Goal: Navigation & Orientation: Find specific page/section

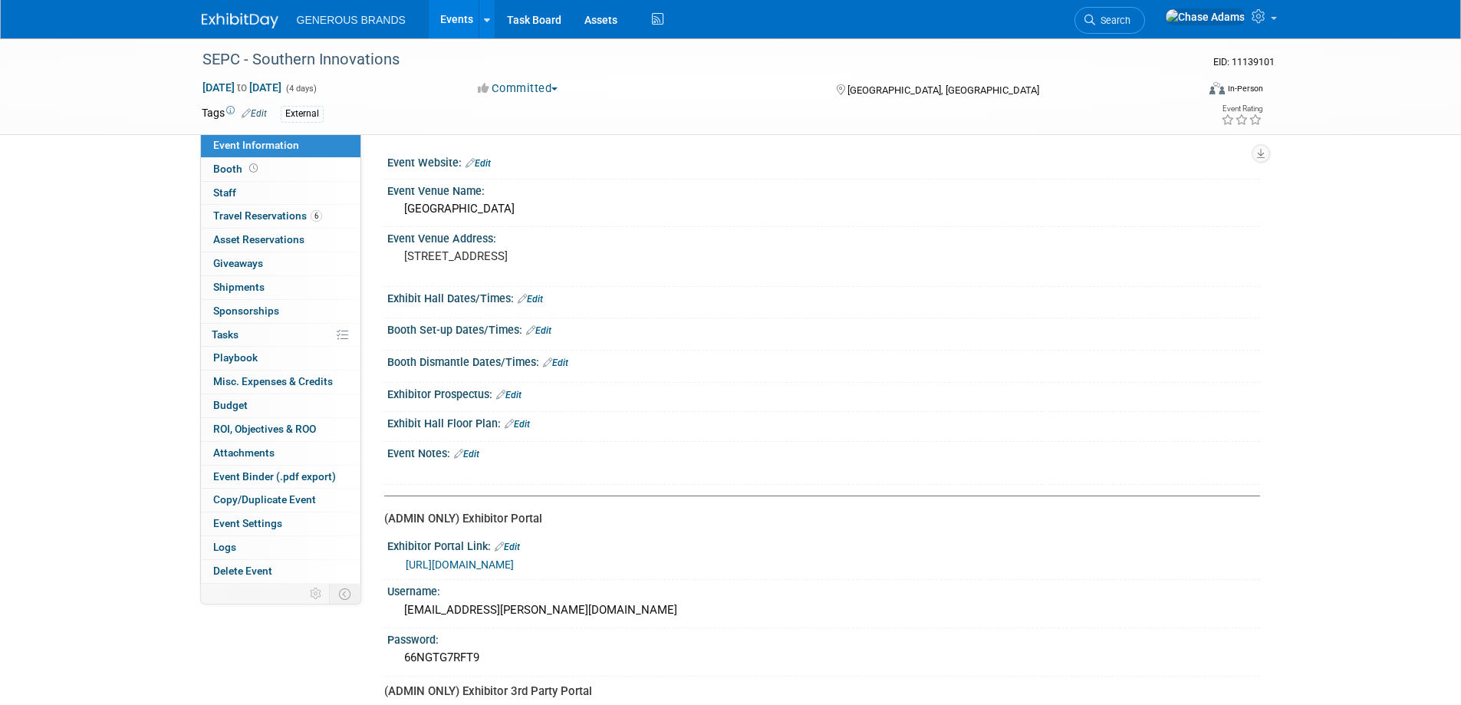
click at [253, 19] on img at bounding box center [240, 20] width 77 height 15
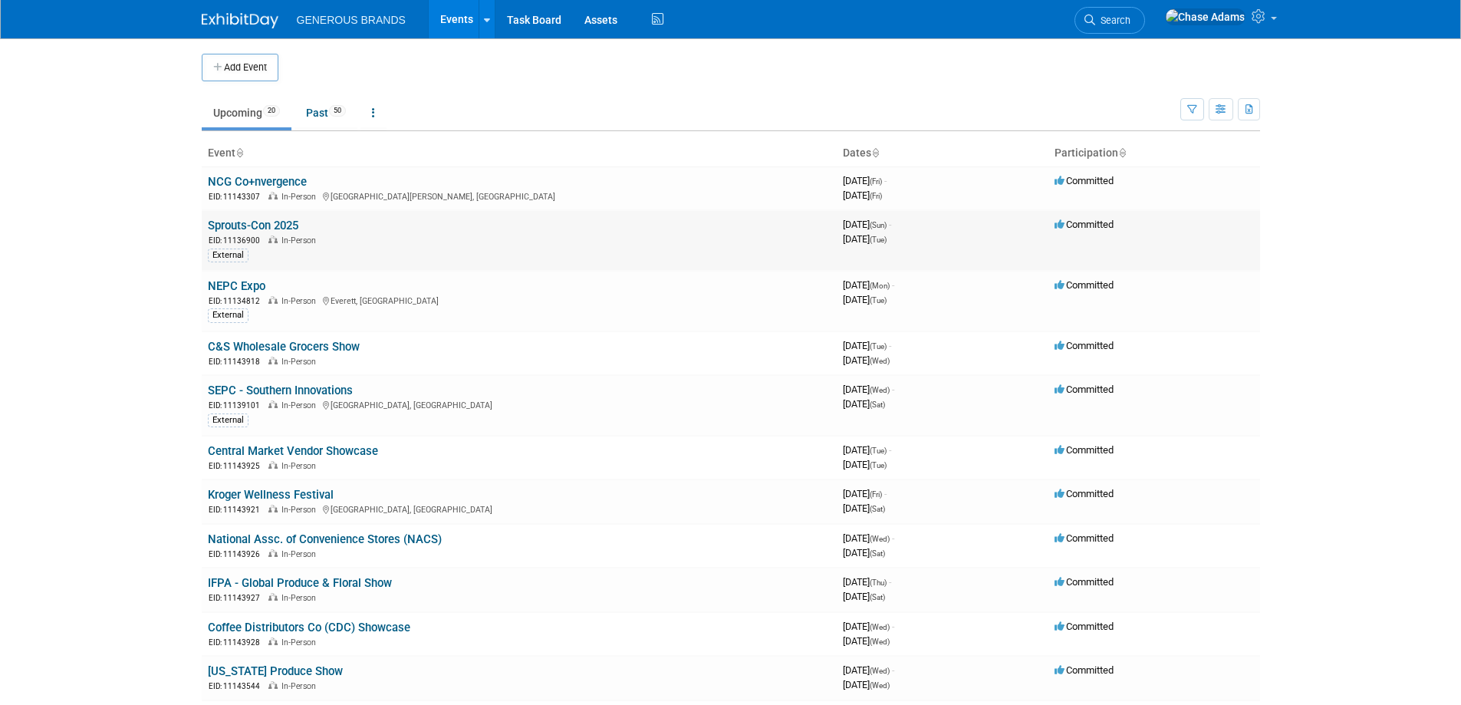
click at [245, 226] on link "Sprouts-Con 2025" at bounding box center [253, 226] width 90 height 14
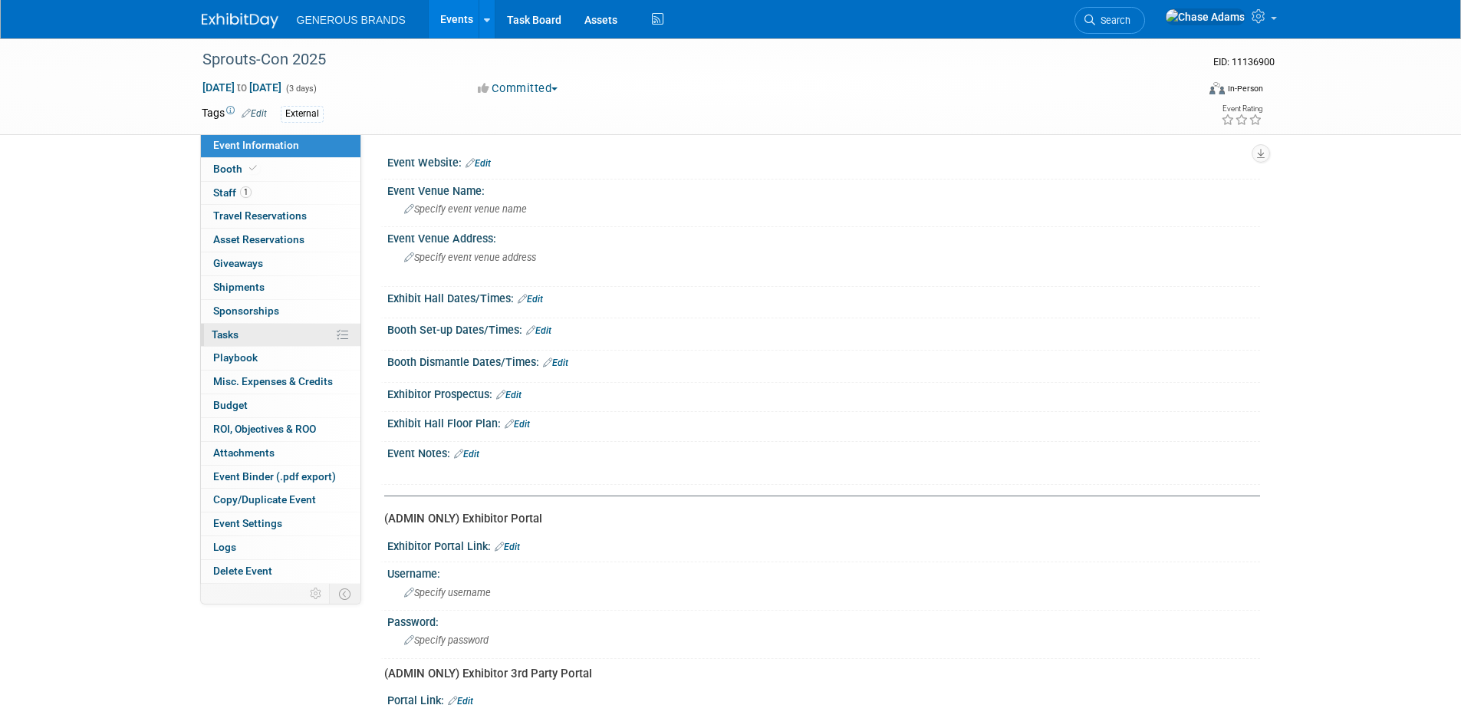
click at [229, 331] on span "Tasks 0%" at bounding box center [225, 334] width 27 height 12
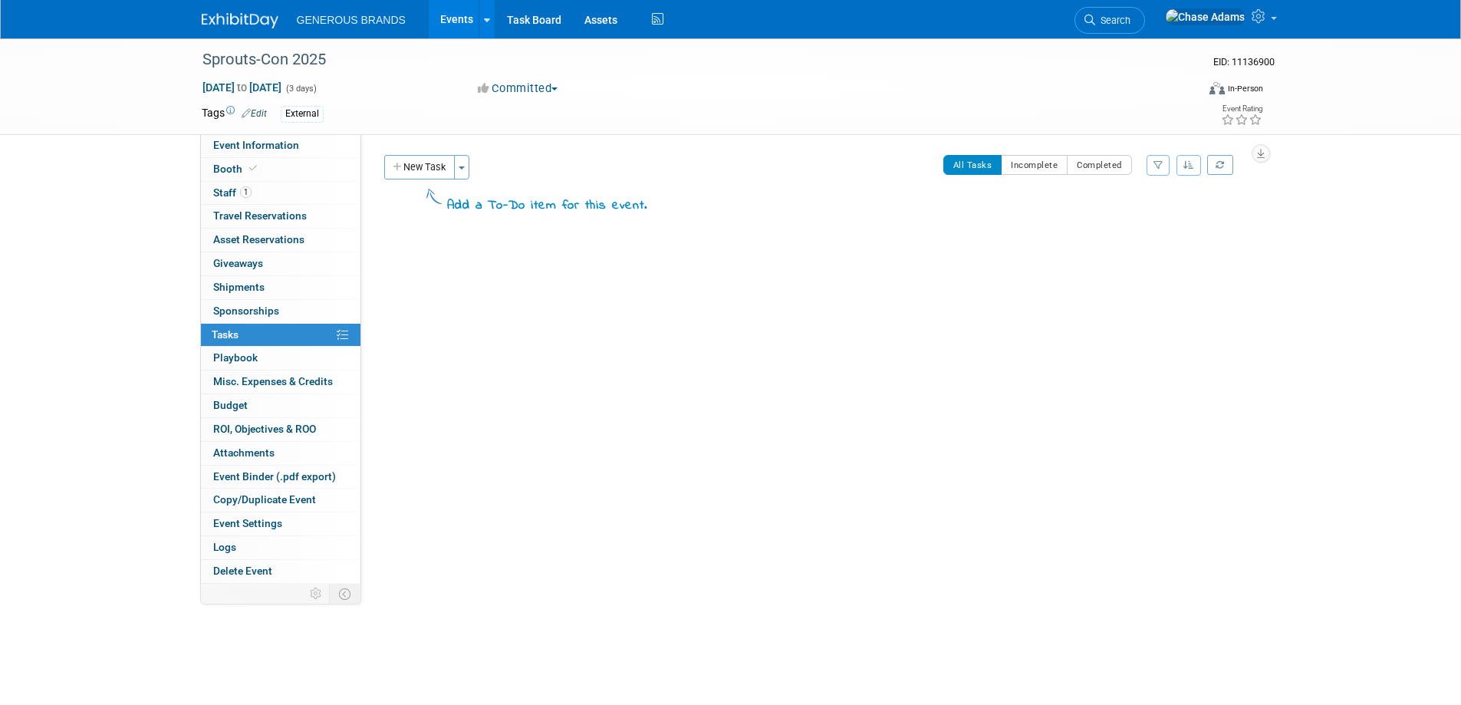
click at [242, 18] on img at bounding box center [240, 20] width 77 height 15
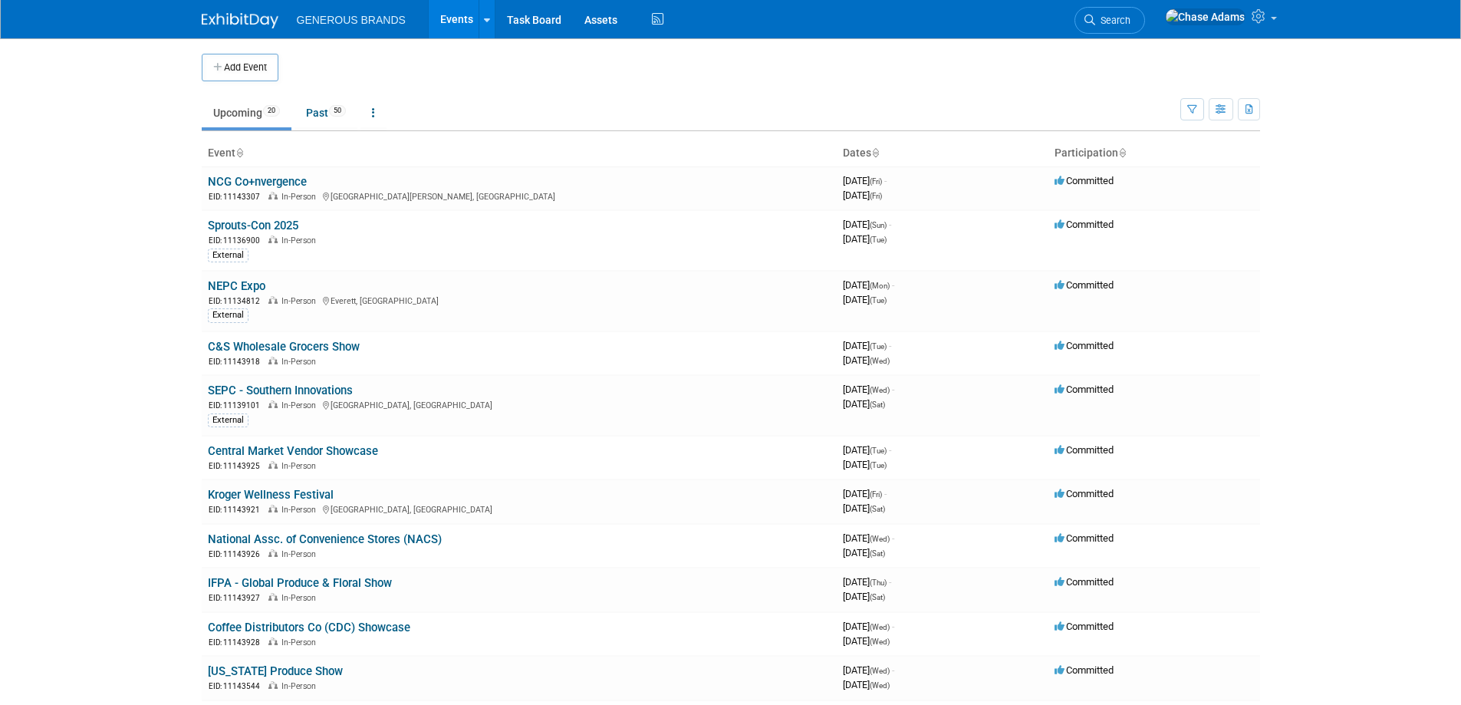
click at [234, 19] on img at bounding box center [240, 20] width 77 height 15
click at [127, 173] on body "GENEROUS BRANDS Events Add Event Bulk Upload Events Shareable Event Boards Rece…" at bounding box center [730, 352] width 1461 height 705
